Goal: Transaction & Acquisition: Purchase product/service

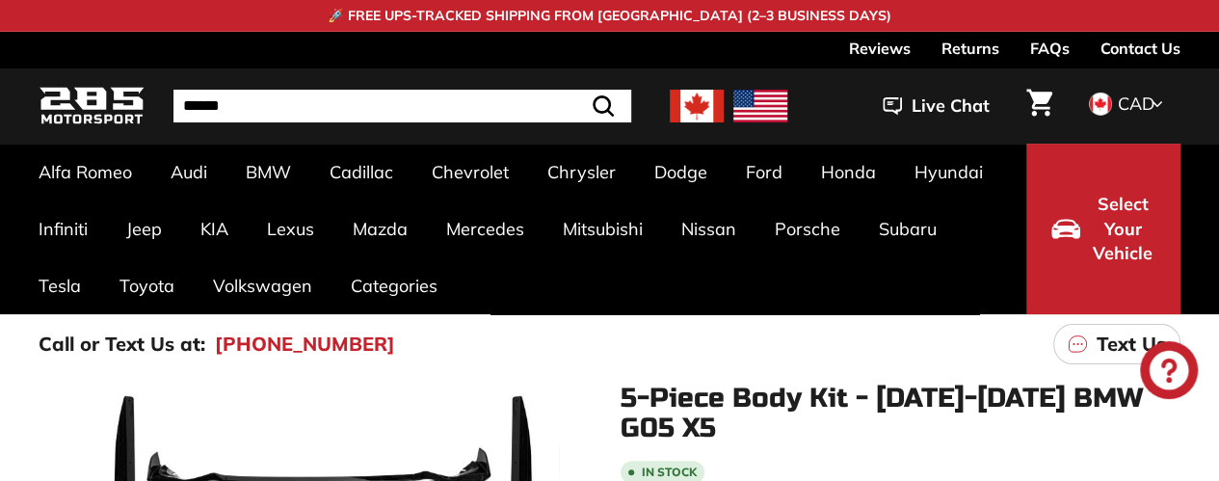
click at [386, 115] on input "Search" at bounding box center [402, 106] width 458 height 33
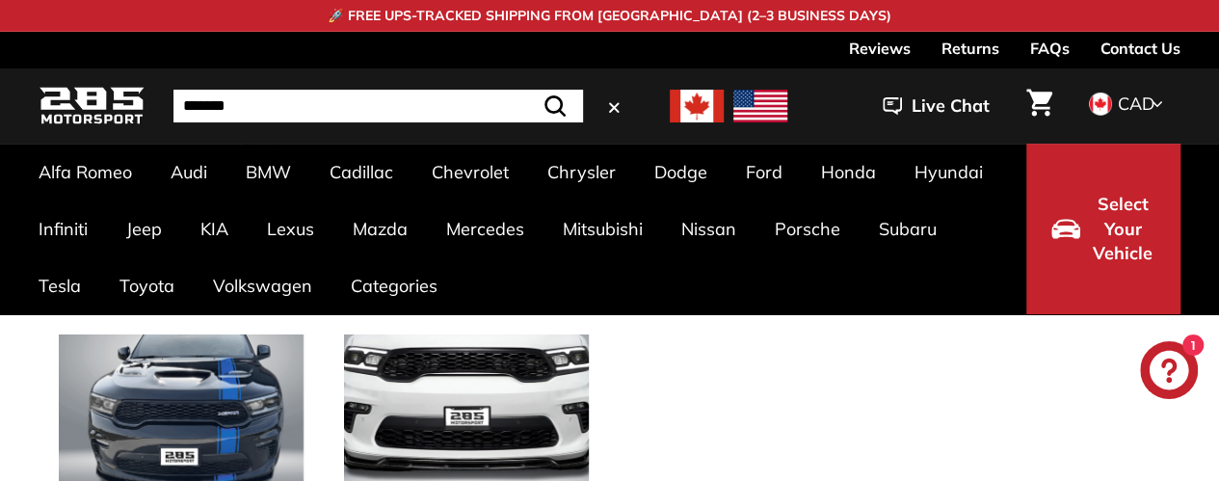
type input "*******"
click at [553, 102] on icon ".cls-1{fill:none;stroke:#000;stroke-miterlimit:10;stroke-width:2px}" at bounding box center [554, 105] width 27 height 27
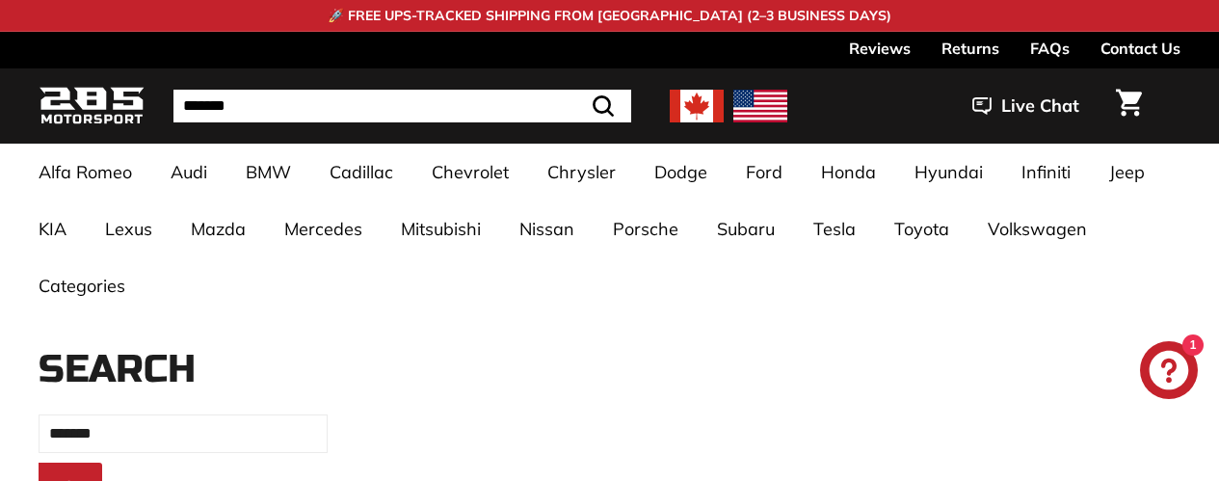
select select "*********"
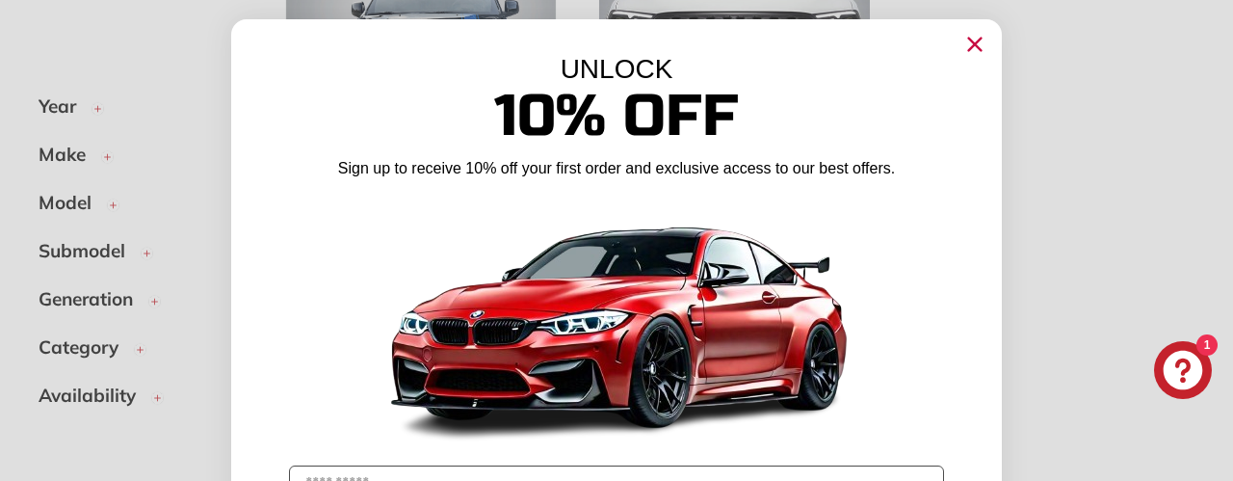
click at [969, 46] on icon "Close dialog" at bounding box center [975, 45] width 13 height 13
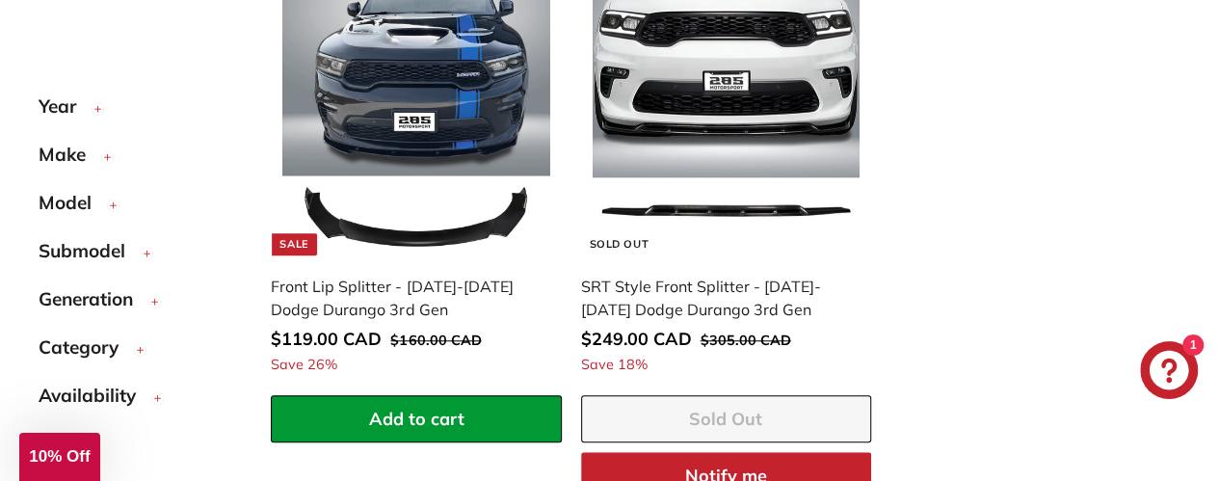
scroll to position [555, 0]
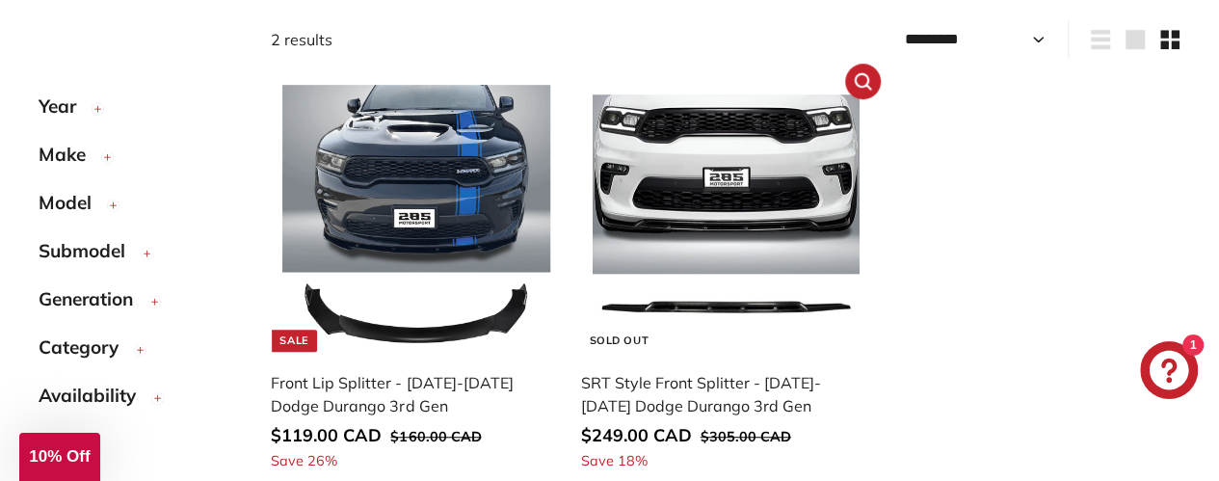
click at [706, 219] on img at bounding box center [726, 218] width 267 height 267
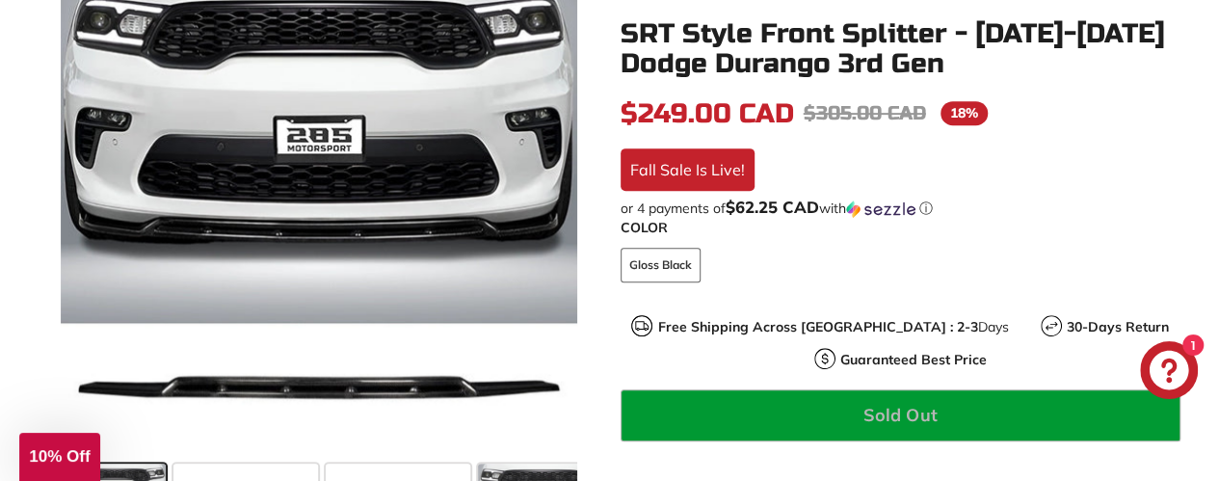
scroll to position [457, 0]
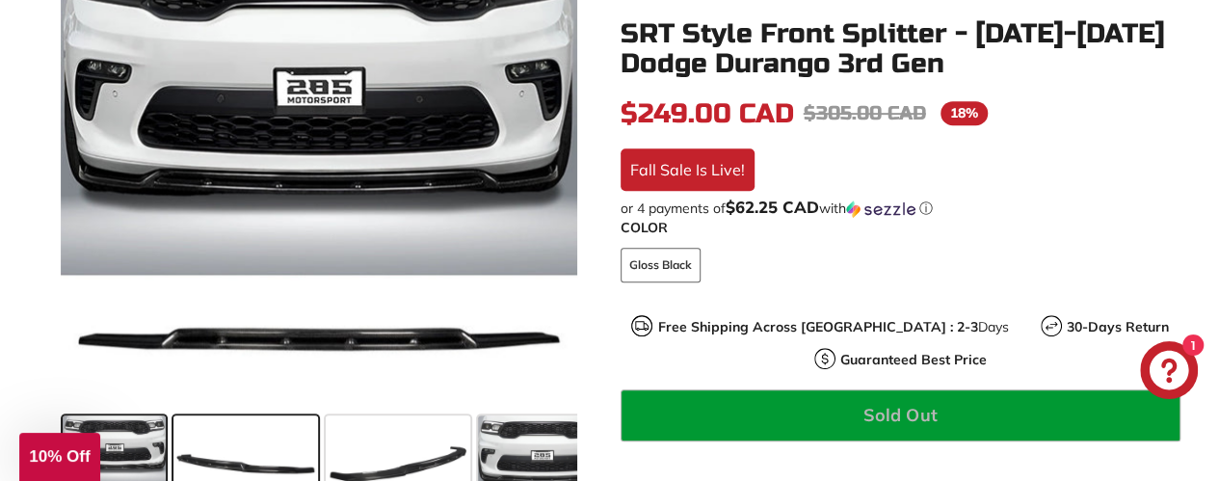
click at [260, 425] on span at bounding box center [245, 463] width 145 height 96
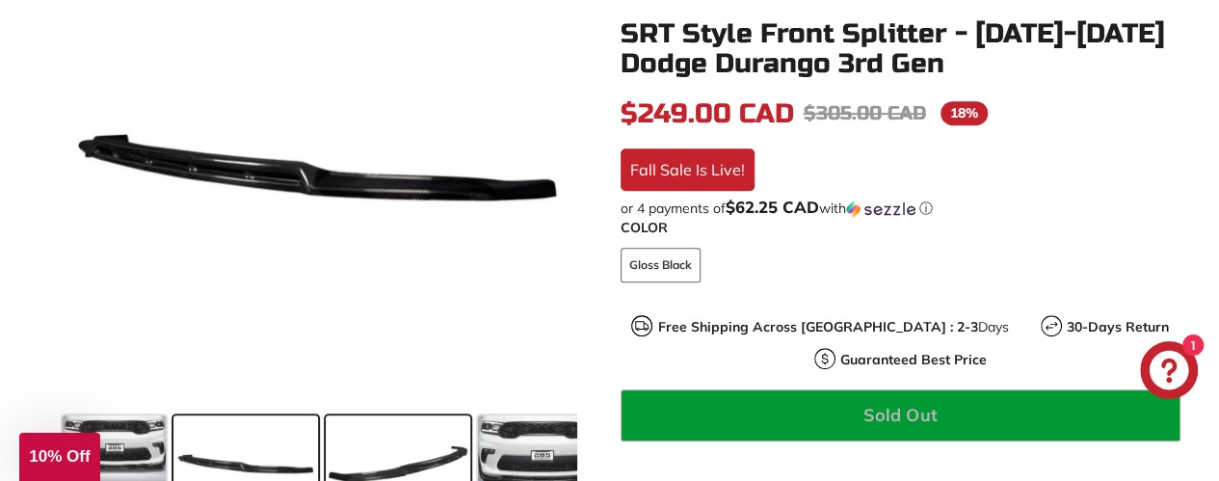
click at [391, 436] on span at bounding box center [398, 463] width 145 height 96
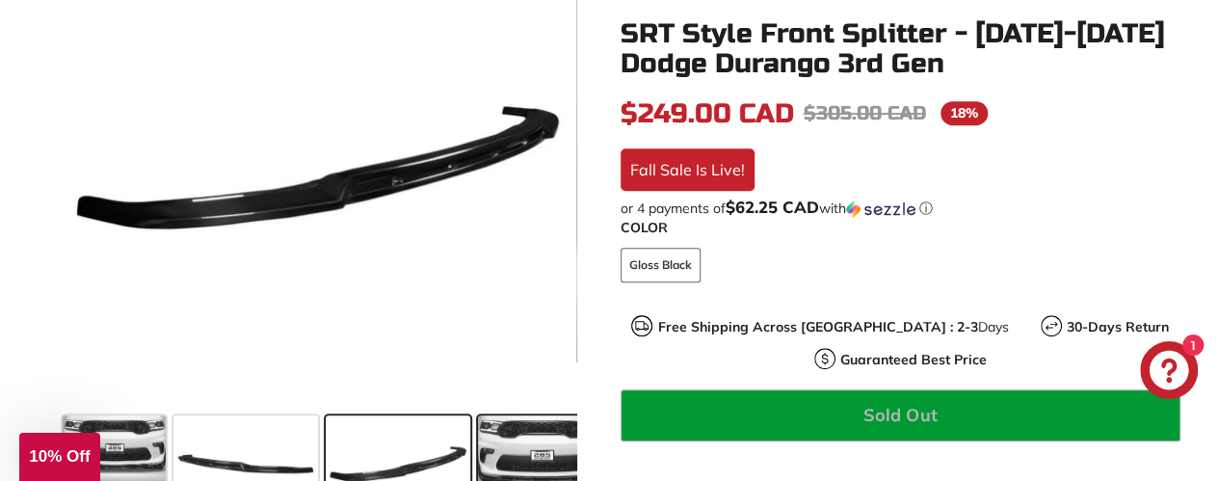
click at [536, 440] on span at bounding box center [542, 463] width 128 height 96
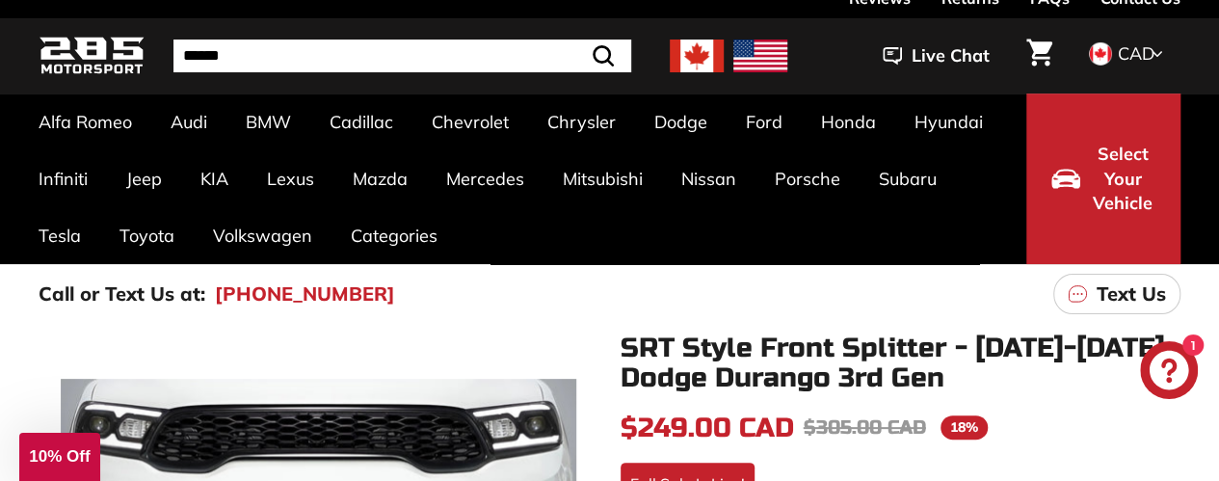
scroll to position [36, 0]
